Goal: Check status: Verify the current state of an ongoing process or item

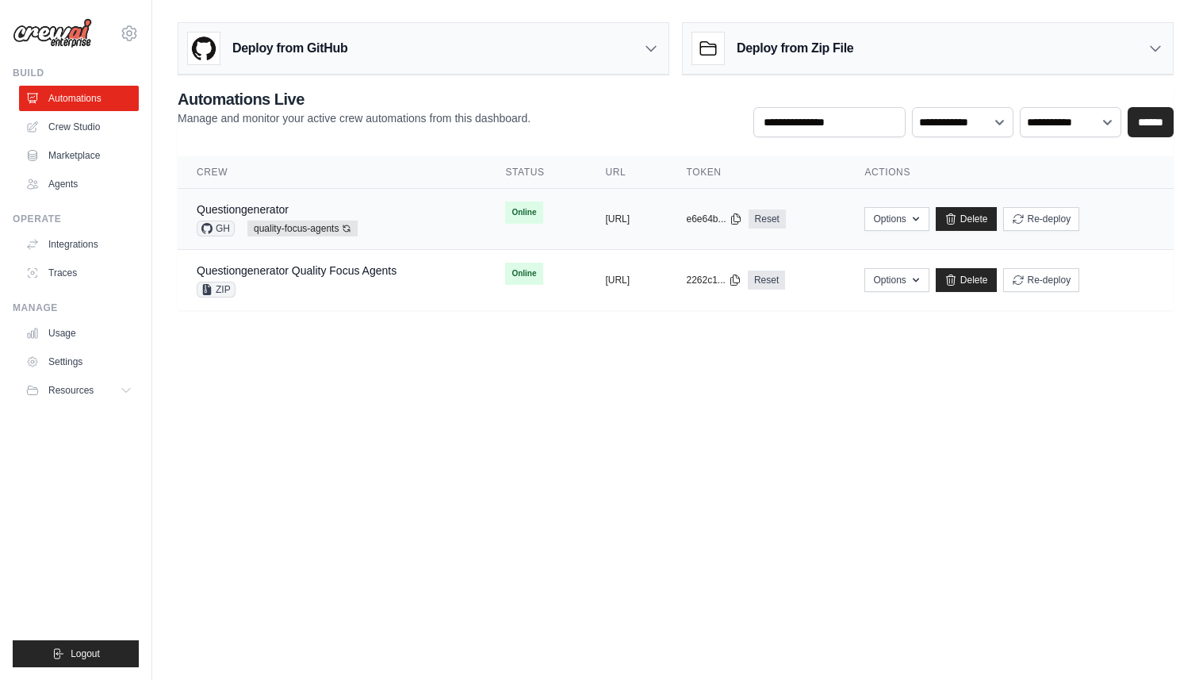
click at [586, 205] on td "copied https://questiongenerator-0de1f620-" at bounding box center [626, 219] width 81 height 61
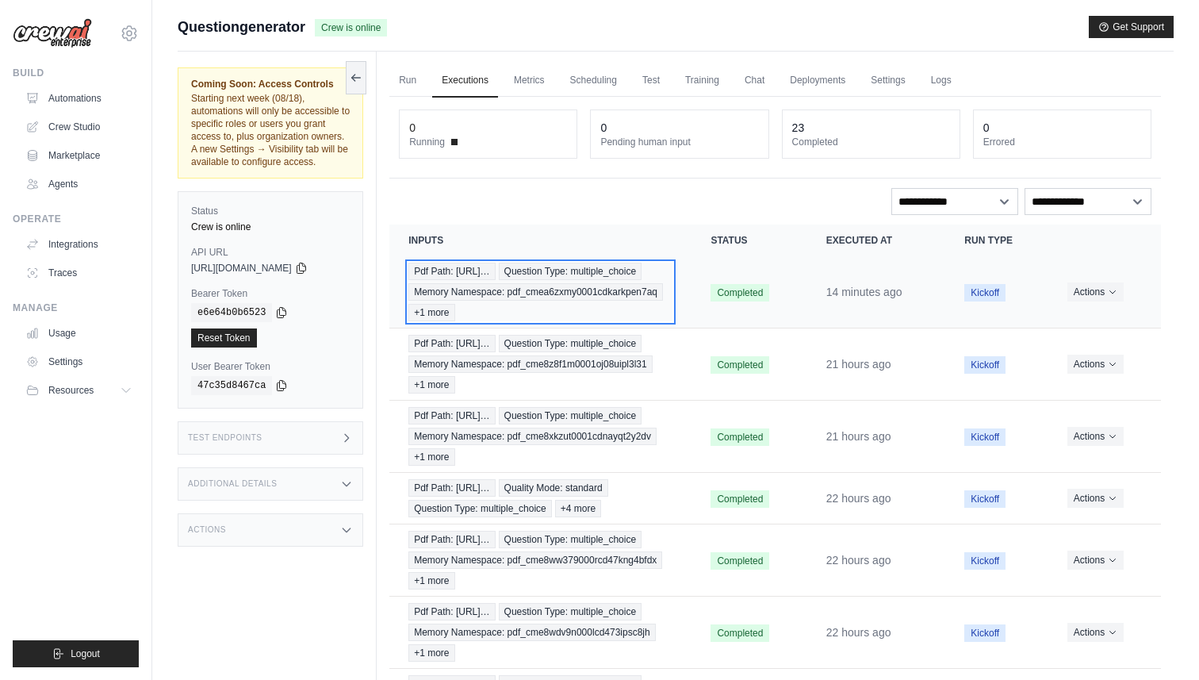
click at [652, 282] on div "Pdf Path: https://tutorelli-pdfs.s3.us-… Question Type: multiple_choice Memory …" at bounding box center [540, 291] width 264 height 59
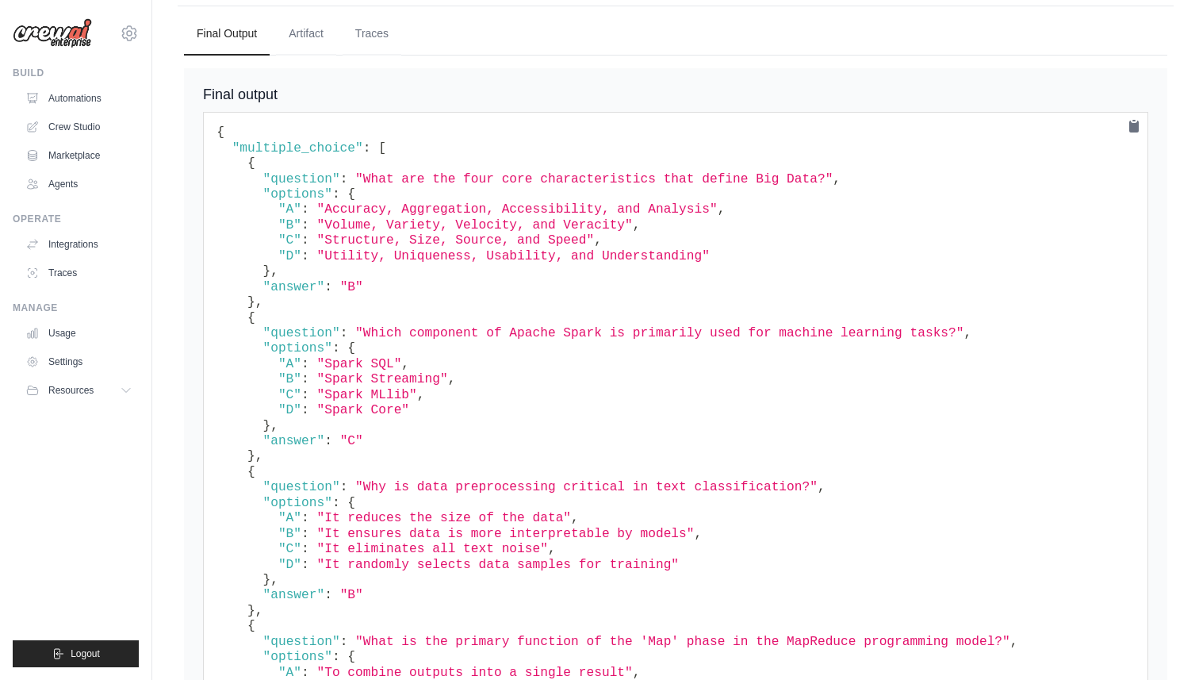
scroll to position [1617, 0]
